Goal: Transaction & Acquisition: Purchase product/service

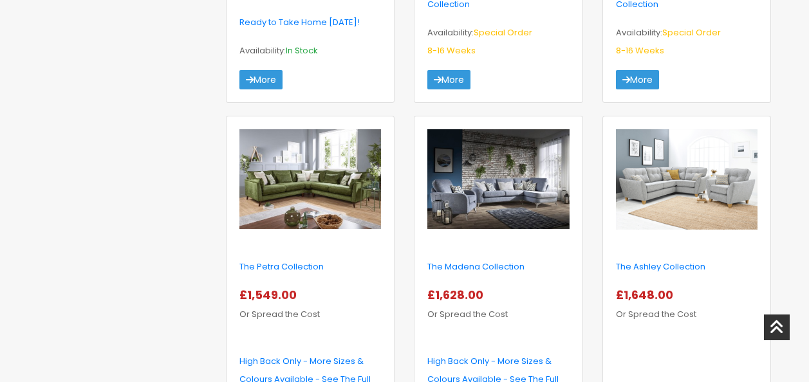
scroll to position [1931, 0]
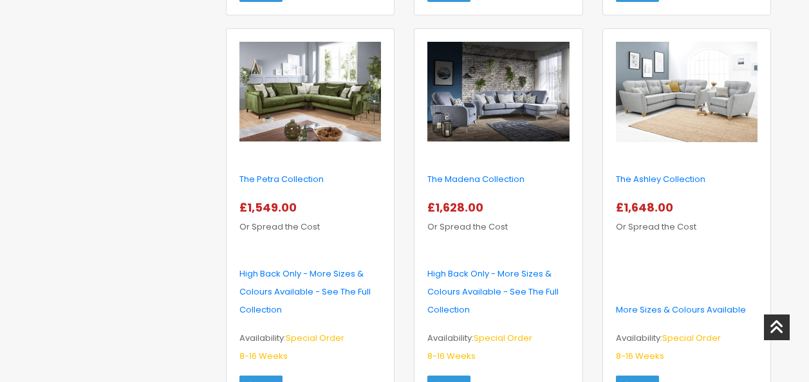
click at [714, 93] on img at bounding box center [687, 92] width 142 height 100
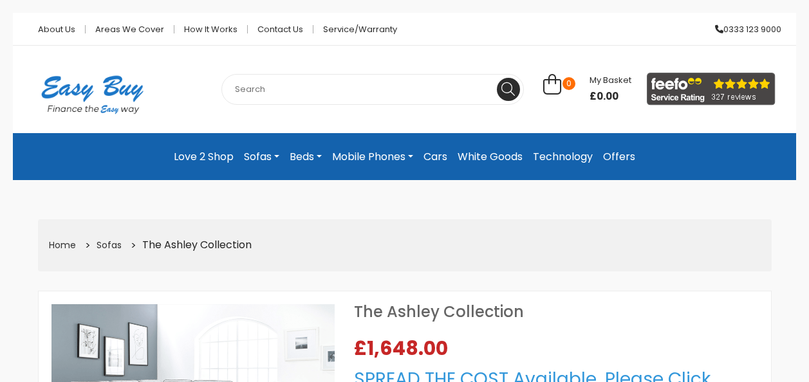
select select "Weekly"
select select "104"
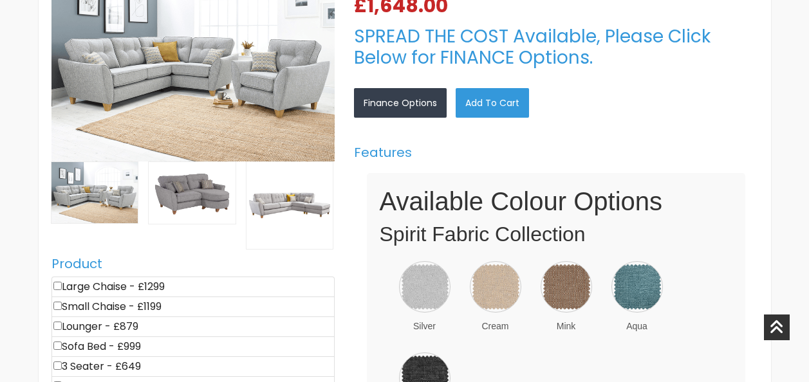
scroll to position [386, 0]
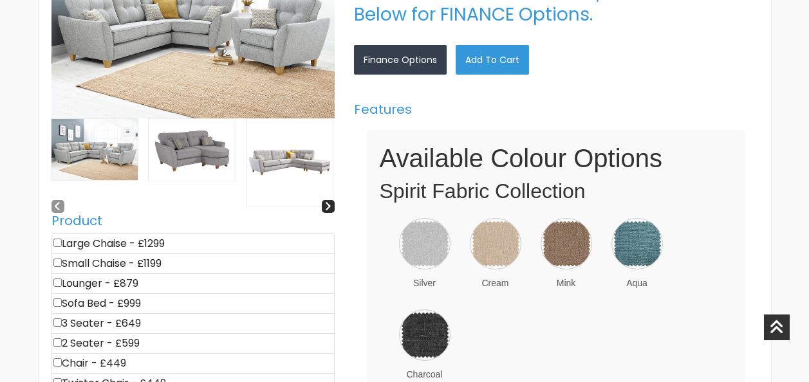
click at [111, 158] on img at bounding box center [94, 149] width 87 height 61
click at [330, 206] on icon at bounding box center [327, 206] width 7 height 11
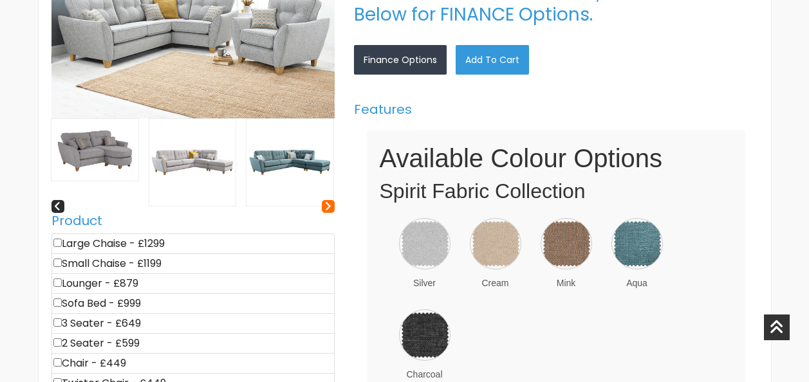
click at [330, 206] on icon at bounding box center [327, 206] width 7 height 11
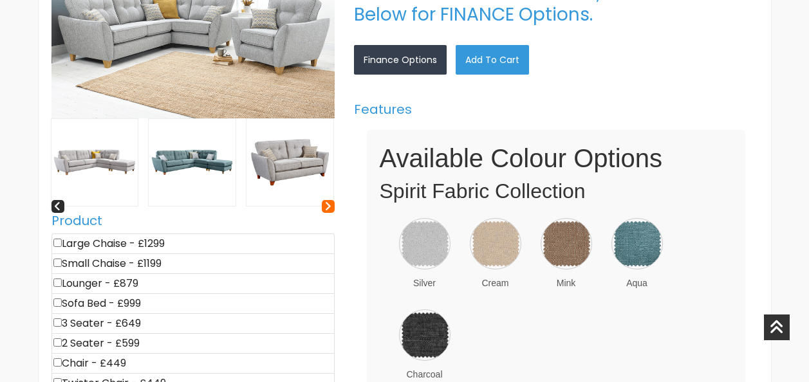
click at [330, 206] on icon at bounding box center [327, 206] width 7 height 11
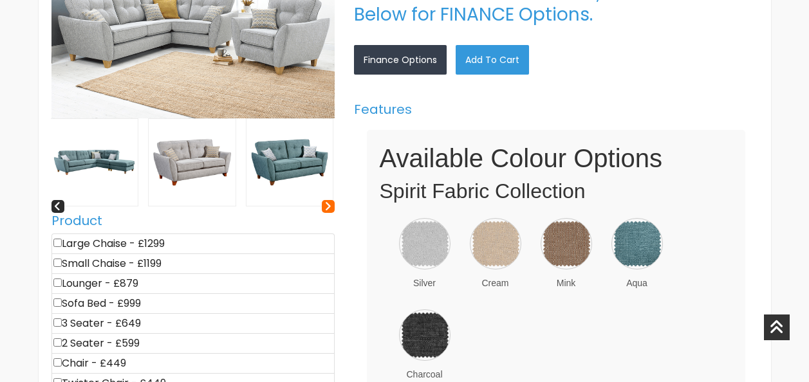
click at [330, 206] on icon at bounding box center [327, 206] width 7 height 11
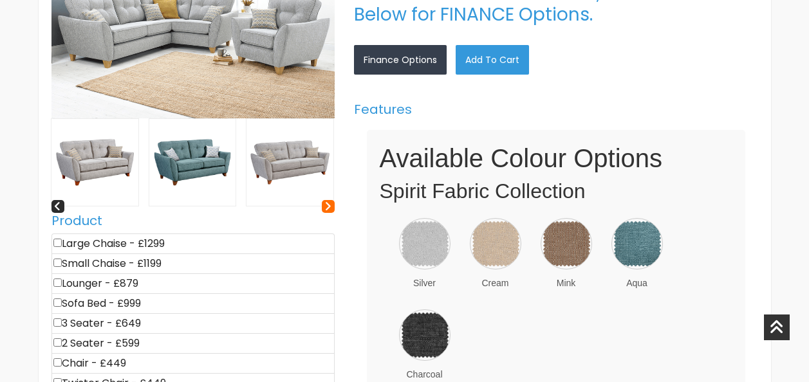
click at [330, 206] on icon at bounding box center [327, 206] width 7 height 11
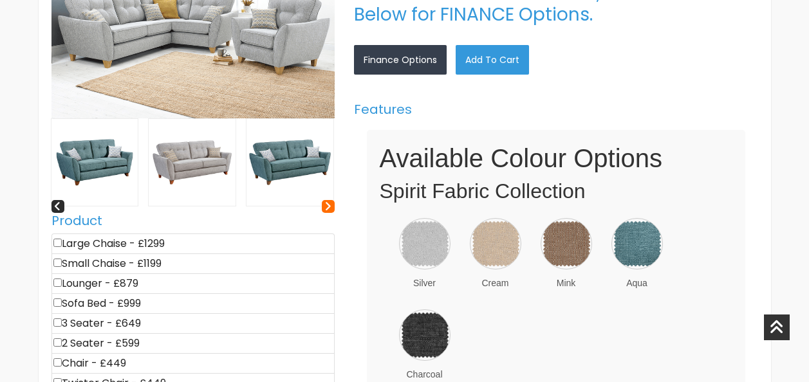
click at [330, 206] on icon at bounding box center [327, 206] width 7 height 11
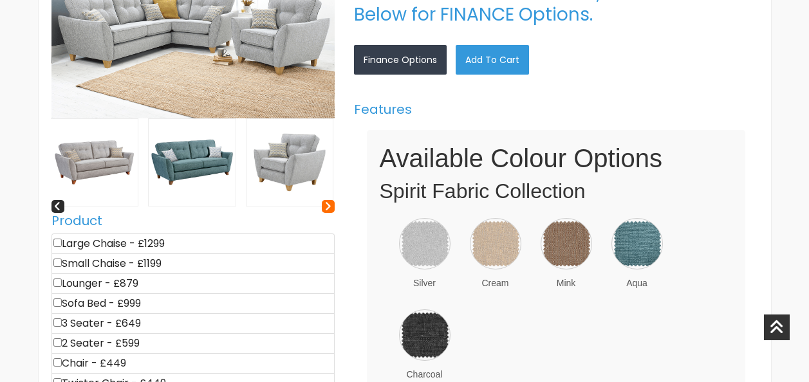
click at [330, 206] on icon at bounding box center [327, 206] width 7 height 11
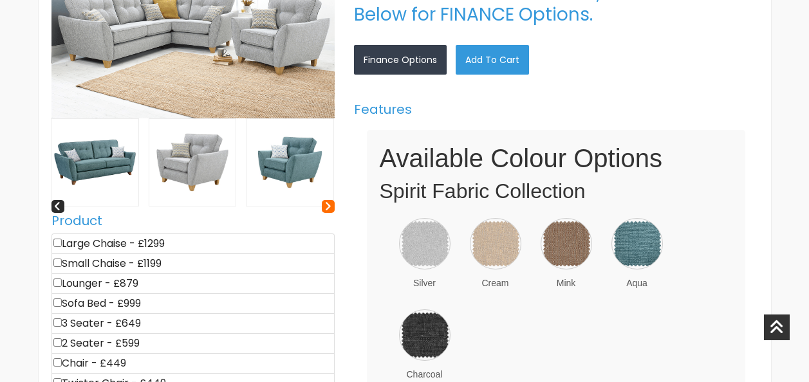
click at [330, 206] on icon at bounding box center [327, 206] width 7 height 11
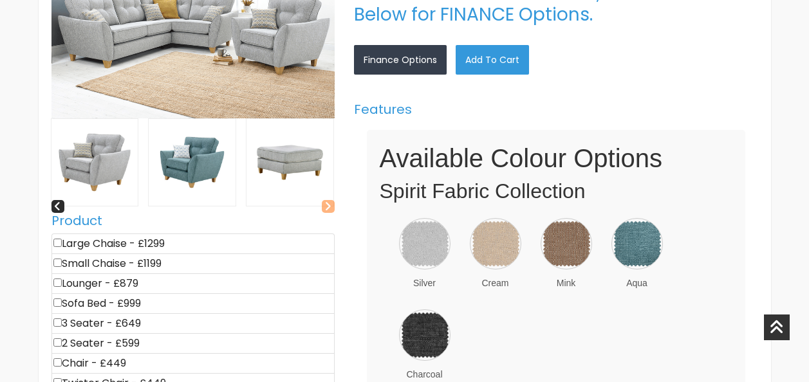
click at [330, 206] on icon at bounding box center [327, 206] width 7 height 11
click at [57, 241] on input"] "checkbox" at bounding box center [57, 243] width 8 height 8
checkbox input"] "true"
type input "1299"
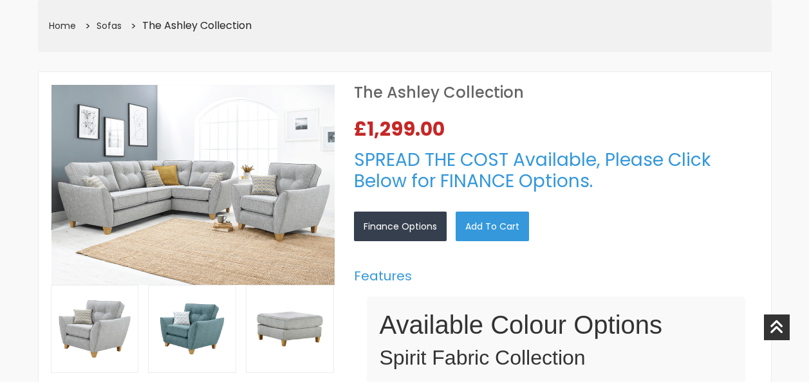
scroll to position [193, 0]
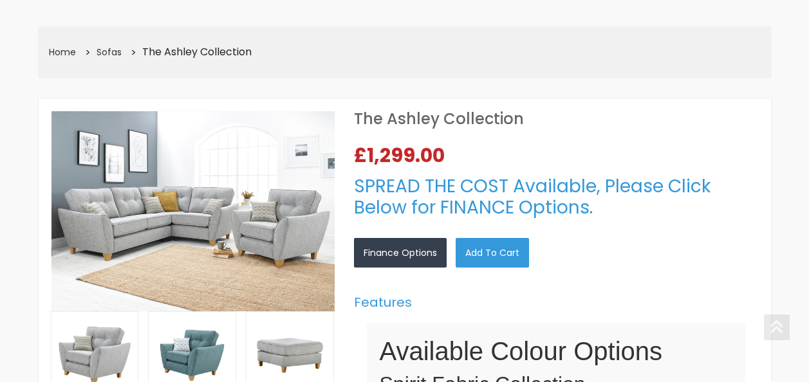
click at [192, 223] on img at bounding box center [192, 211] width 283 height 200
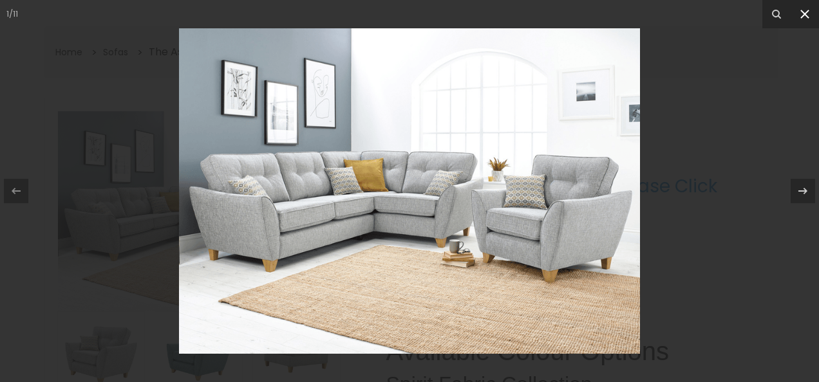
click at [801, 13] on icon at bounding box center [804, 13] width 15 height 15
